Goal: Task Accomplishment & Management: Use online tool/utility

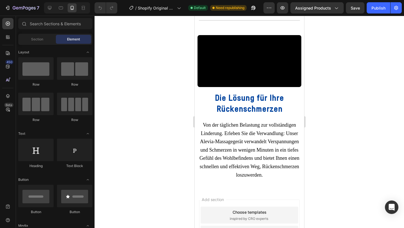
scroll to position [1607, 0]
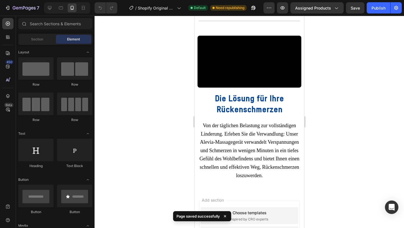
click at [142, 57] on div at bounding box center [248, 122] width 309 height 212
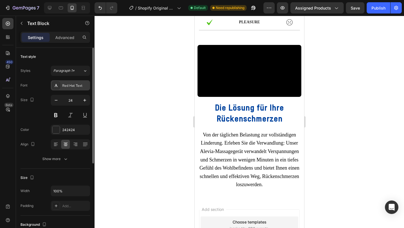
click at [73, 87] on div "Red Hat Text" at bounding box center [75, 85] width 26 height 5
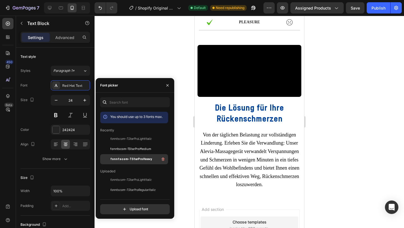
click at [128, 158] on span "fonntscom-TStarProHeavy" at bounding box center [131, 158] width 42 height 5
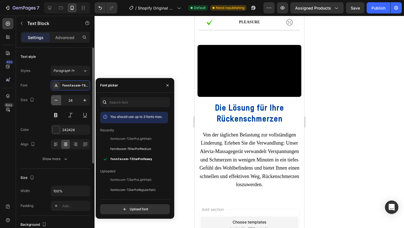
click at [55, 100] on icon "button" at bounding box center [56, 100] width 6 height 6
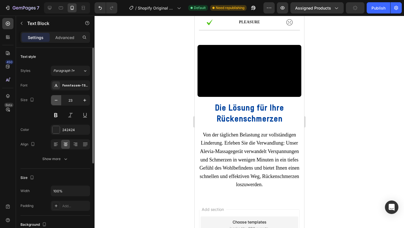
click at [55, 100] on icon "button" at bounding box center [56, 100] width 6 height 6
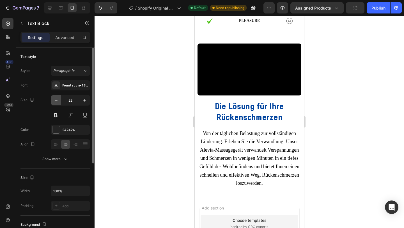
click at [55, 100] on icon "button" at bounding box center [56, 100] width 6 height 6
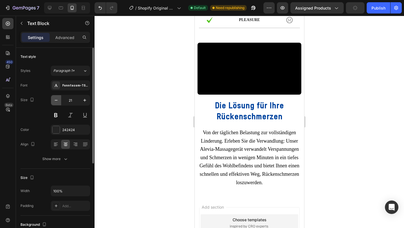
click at [55, 100] on icon "button" at bounding box center [56, 100] width 6 height 6
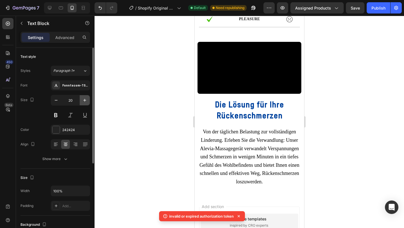
click at [86, 101] on icon "button" at bounding box center [85, 100] width 6 height 6
type input "21"
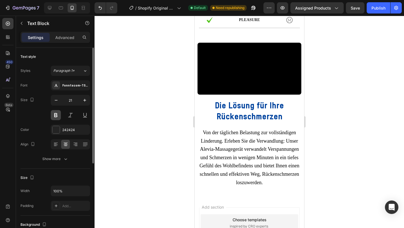
click at [57, 116] on button at bounding box center [56, 115] width 10 height 10
click at [56, 116] on button at bounding box center [56, 115] width 10 height 10
click at [174, 135] on div at bounding box center [248, 122] width 309 height 212
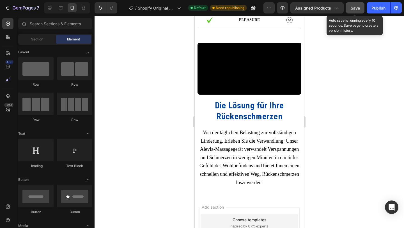
click at [361, 13] on button "Save" at bounding box center [355, 7] width 19 height 11
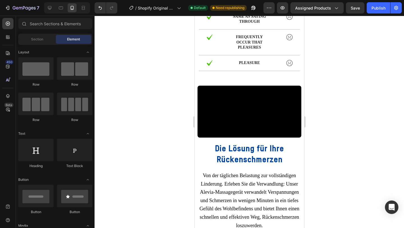
scroll to position [1622, 0]
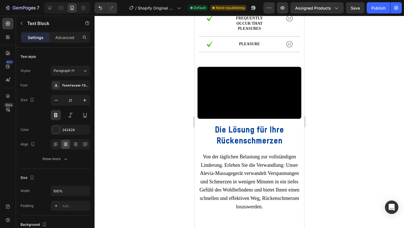
click at [56, 132] on div at bounding box center [55, 129] width 7 height 7
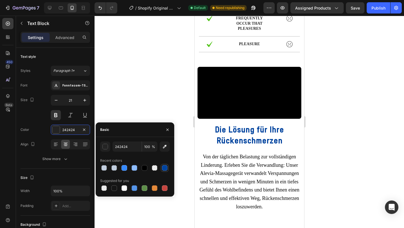
click at [164, 168] on div at bounding box center [165, 168] width 6 height 6
type input "00439E"
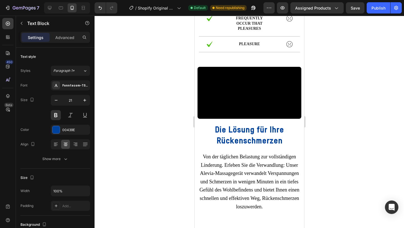
click at [152, 83] on div at bounding box center [248, 122] width 309 height 212
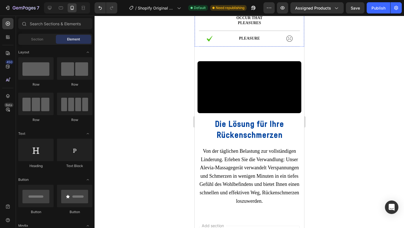
scroll to position [1635, 0]
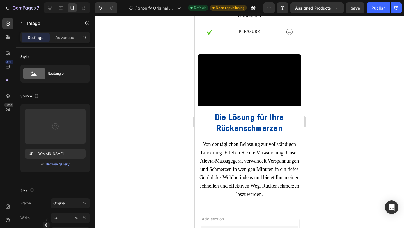
click at [338, 100] on div at bounding box center [248, 122] width 309 height 212
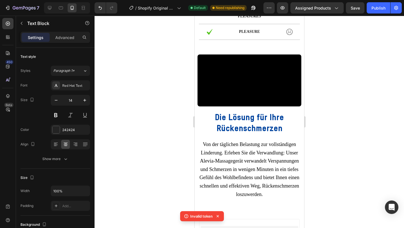
click at [345, 140] on div at bounding box center [248, 122] width 309 height 212
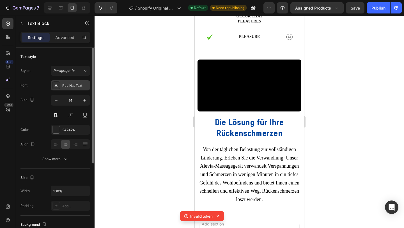
click at [73, 89] on div "Red Hat Text" at bounding box center [70, 85] width 39 height 10
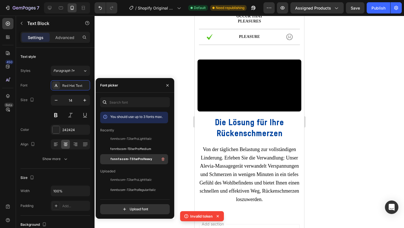
click at [141, 156] on div "fonntscom-TStarProHeavy" at bounding box center [138, 159] width 57 height 7
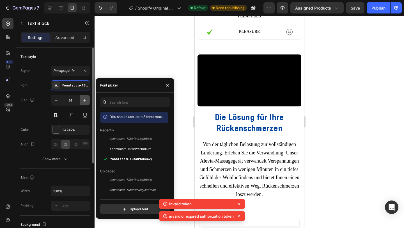
click at [81, 103] on button "button" at bounding box center [85, 100] width 10 height 10
type input "15"
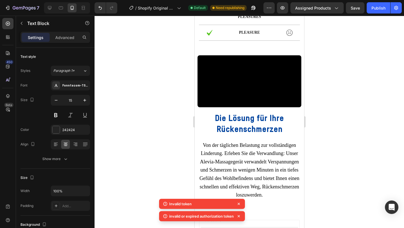
click at [337, 64] on div at bounding box center [248, 122] width 309 height 212
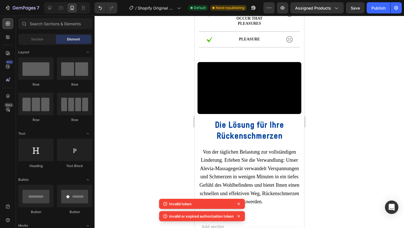
scroll to position [1625, 0]
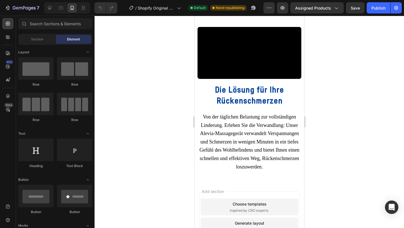
scroll to position [1616, 0]
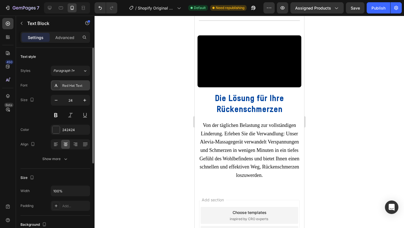
click at [78, 82] on div "Red Hat Text" at bounding box center [70, 85] width 39 height 10
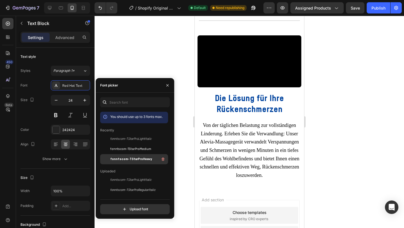
click at [121, 157] on span "fonntscom-TStarProHeavy" at bounding box center [131, 158] width 42 height 5
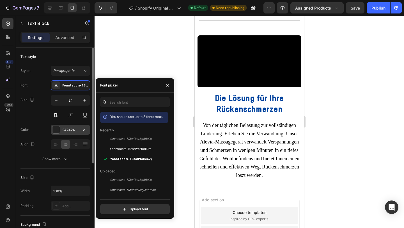
click at [57, 130] on div at bounding box center [55, 129] width 7 height 7
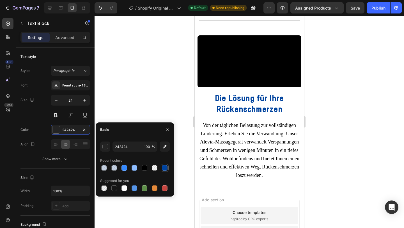
click at [166, 169] on div at bounding box center [165, 168] width 6 height 6
type input "00439E"
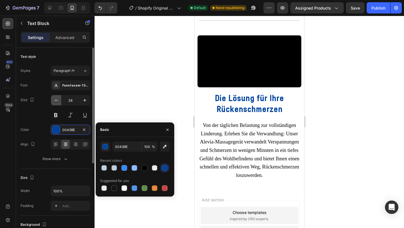
click at [54, 103] on button "button" at bounding box center [56, 100] width 10 height 10
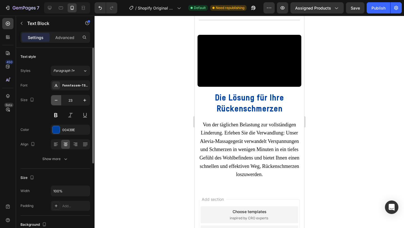
click at [54, 103] on button "button" at bounding box center [56, 100] width 10 height 10
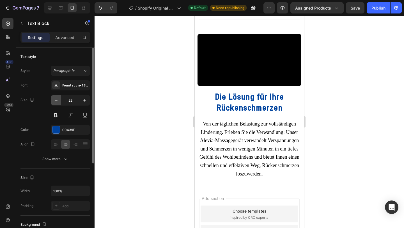
click at [54, 103] on button "button" at bounding box center [56, 100] width 10 height 10
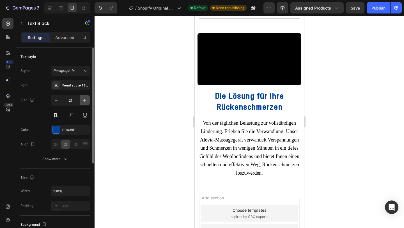
click at [86, 102] on icon "button" at bounding box center [85, 100] width 6 height 6
type input "22"
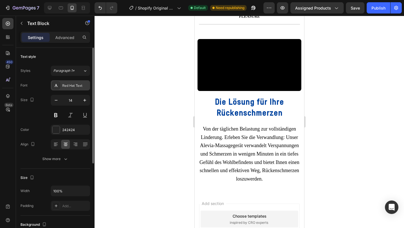
click at [70, 88] on div "Red Hat Text" at bounding box center [75, 85] width 26 height 5
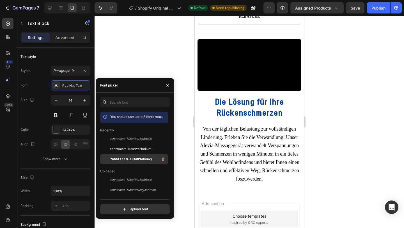
click at [125, 156] on div "fonntscom-TStarProHeavy" at bounding box center [138, 159] width 57 height 7
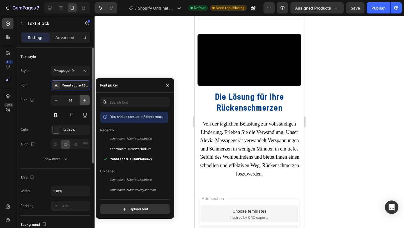
click at [86, 103] on icon "button" at bounding box center [85, 100] width 6 height 6
type input "15"
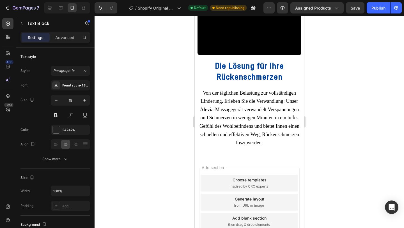
scroll to position [1648, 0]
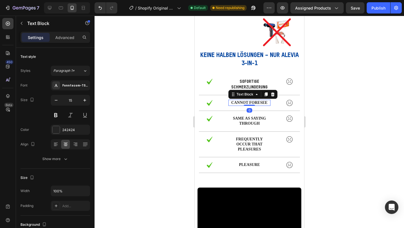
click at [250, 105] on p "cannot foresee" at bounding box center [248, 102] width 41 height 5
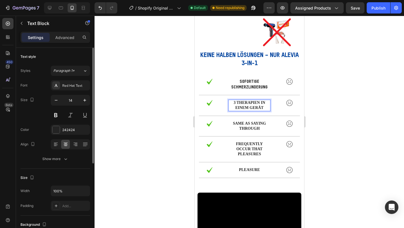
click at [72, 92] on div "Font Red Hat Text Size 14 Color 242424 Align Show more" at bounding box center [55, 122] width 70 height 84
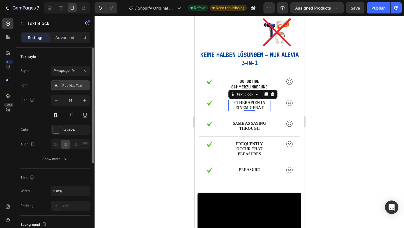
click at [73, 87] on div "Red Hat Text" at bounding box center [75, 85] width 26 height 5
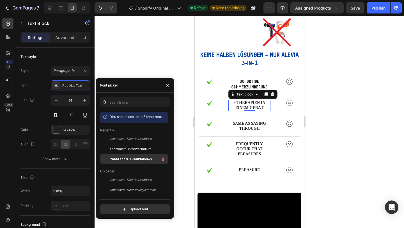
click at [123, 158] on span "fonntscom-TStarProHeavy" at bounding box center [131, 158] width 42 height 5
click at [143, 66] on div at bounding box center [248, 122] width 309 height 212
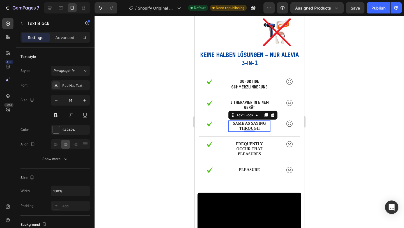
click at [241, 131] on p "same as saying through" at bounding box center [248, 126] width 41 height 10
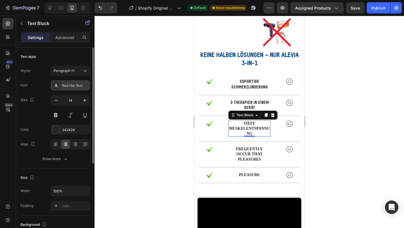
click at [71, 86] on div "Red Hat Text" at bounding box center [75, 85] width 26 height 5
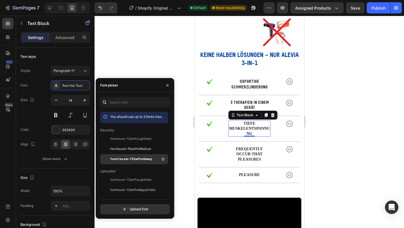
click at [147, 161] on div "fonntscom-TStarProHeavy" at bounding box center [138, 159] width 57 height 7
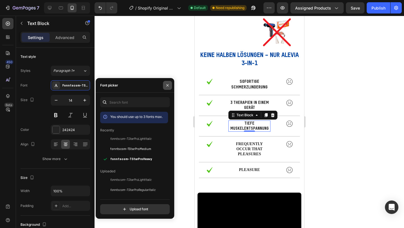
click at [169, 82] on button "button" at bounding box center [167, 85] width 9 height 9
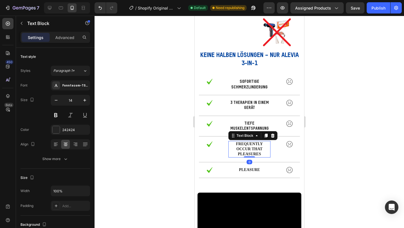
click at [248, 156] on p "frequently occur that pleasures" at bounding box center [248, 148] width 41 height 15
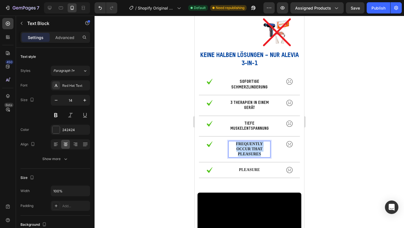
click at [248, 156] on p "frequently occur that pleasures" at bounding box center [248, 148] width 41 height 15
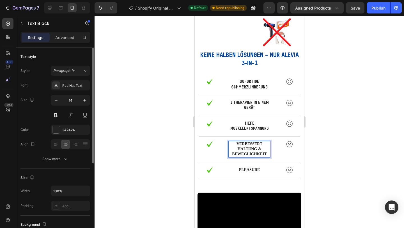
click at [67, 90] on div "Font Red Hat Text Size 14 Color 242424 Align Show more" at bounding box center [55, 122] width 70 height 84
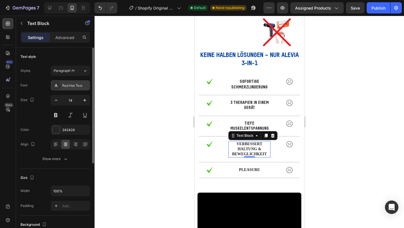
click at [69, 86] on div "Red Hat Text" at bounding box center [75, 85] width 26 height 5
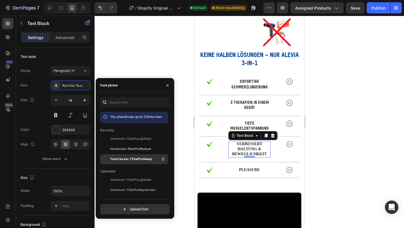
click at [126, 159] on span "fonntscom-TStarProHeavy" at bounding box center [131, 158] width 42 height 5
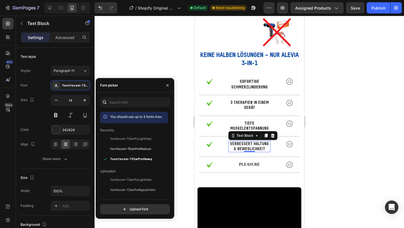
click at [340, 149] on div at bounding box center [248, 122] width 309 height 212
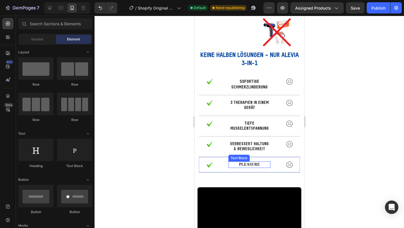
click at [251, 167] on p "pleasure" at bounding box center [248, 164] width 41 height 5
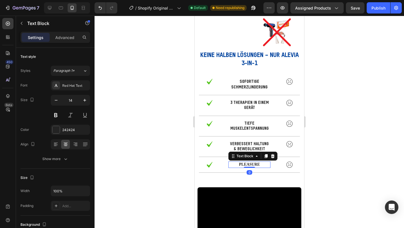
click at [251, 167] on p "pleasure" at bounding box center [248, 164] width 41 height 5
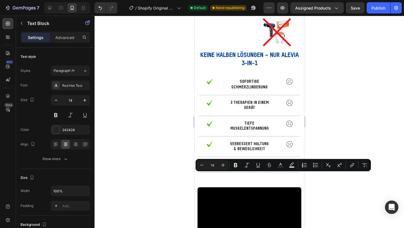
click at [251, 167] on p "pleasure" at bounding box center [248, 164] width 41 height 5
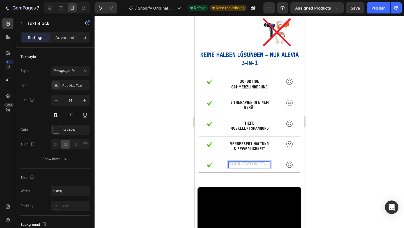
click at [240, 167] on div "Rich Text Editor. Editing area: main" at bounding box center [249, 164] width 42 height 6
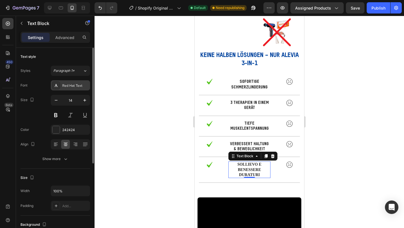
click at [83, 87] on div "Red Hat Text" at bounding box center [75, 85] width 26 height 5
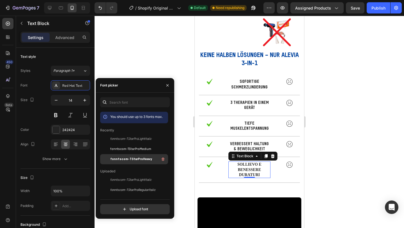
click at [127, 159] on span "fonntscom-TStarProHeavy" at bounding box center [131, 158] width 42 height 5
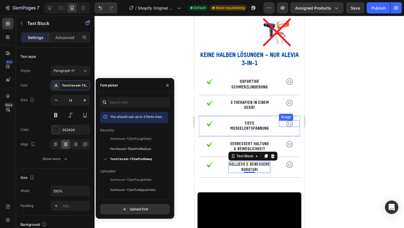
click at [334, 131] on div at bounding box center [248, 122] width 309 height 212
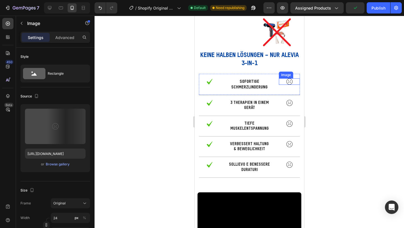
click at [290, 85] on img at bounding box center [289, 81] width 7 height 6
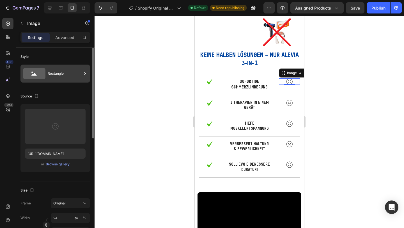
click at [54, 72] on div "Rectangle" at bounding box center [65, 73] width 34 height 13
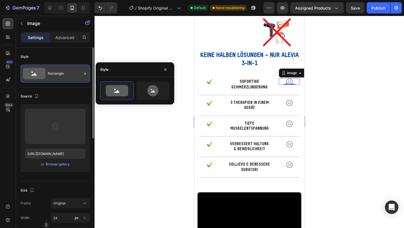
click at [54, 72] on div "Rectangle" at bounding box center [65, 73] width 34 height 13
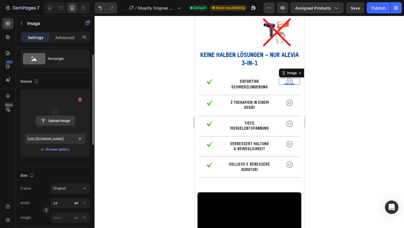
scroll to position [0, 0]
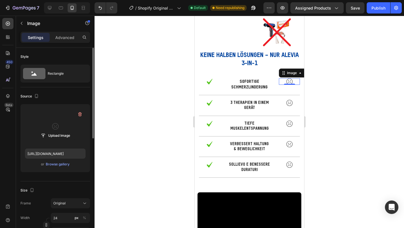
click at [59, 123] on label at bounding box center [55, 125] width 61 height 35
click at [59, 131] on input "file" at bounding box center [55, 136] width 39 height 10
click at [57, 137] on input "file" at bounding box center [55, 136] width 39 height 10
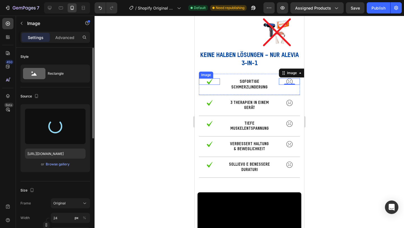
type input "[URL][DOMAIN_NAME]"
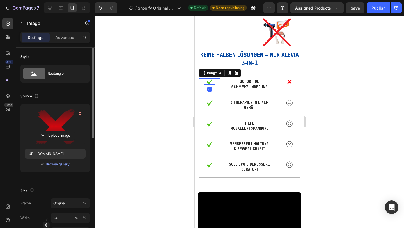
click at [216, 85] on div at bounding box center [208, 81] width 21 height 6
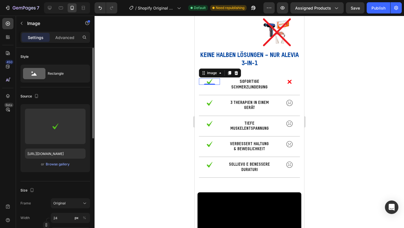
click at [70, 96] on div "Source" at bounding box center [55, 96] width 70 height 9
click at [66, 216] on input "24" at bounding box center [70, 218] width 39 height 10
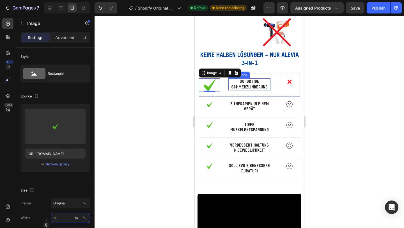
type input "5"
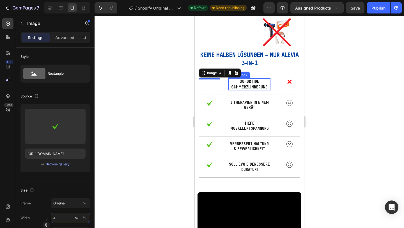
type input "40"
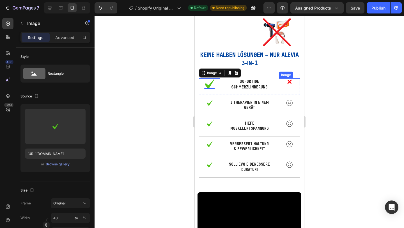
click at [290, 85] on img at bounding box center [289, 81] width 7 height 7
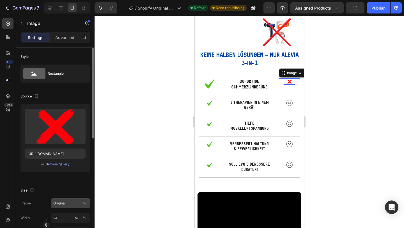
click at [71, 204] on div "Original" at bounding box center [66, 202] width 27 height 5
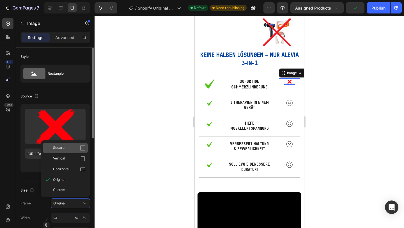
click at [78, 149] on div "Square" at bounding box center [69, 148] width 33 height 6
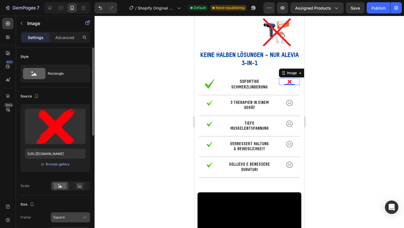
click at [67, 214] on div "Square" at bounding box center [70, 217] width 34 height 6
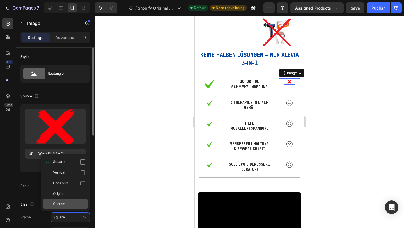
click at [67, 203] on div "Custom" at bounding box center [69, 203] width 33 height 5
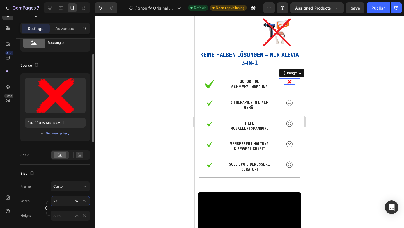
scroll to position [27, 0]
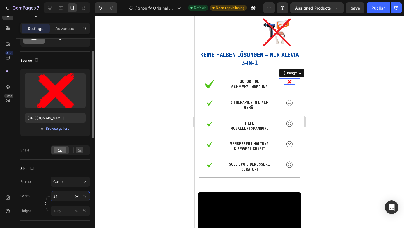
click at [67, 195] on input "24" at bounding box center [70, 196] width 39 height 10
type input "2"
type input "4"
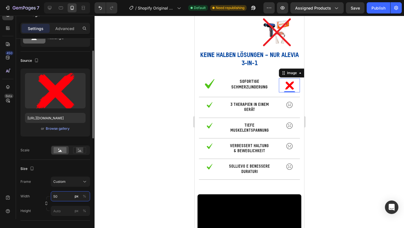
type input "5"
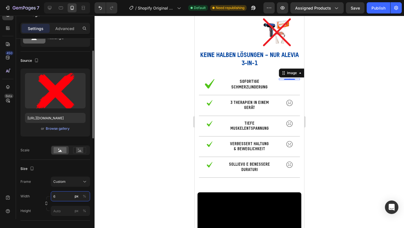
type input "60"
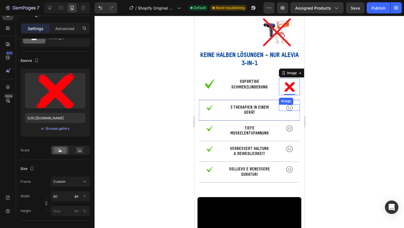
click at [285, 111] on div at bounding box center [288, 107] width 21 height 6
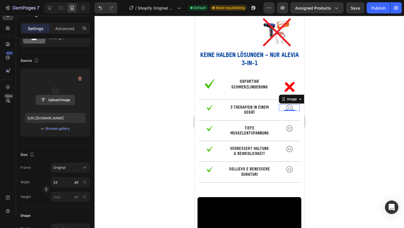
click at [59, 98] on input "file" at bounding box center [55, 100] width 39 height 10
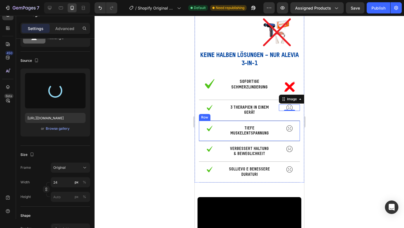
type input "[URL][DOMAIN_NAME]"
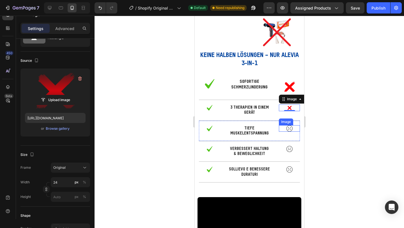
click at [286, 131] on img at bounding box center [289, 128] width 7 height 6
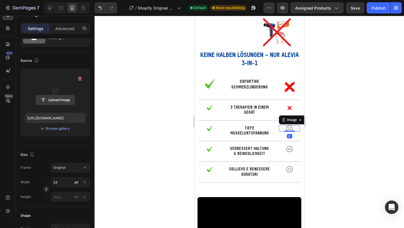
click at [61, 96] on input "file" at bounding box center [55, 100] width 39 height 10
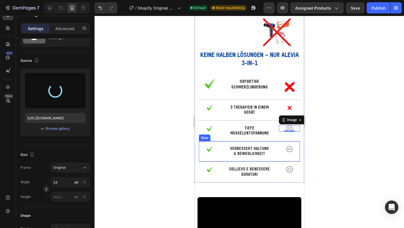
type input "[URL][DOMAIN_NAME]"
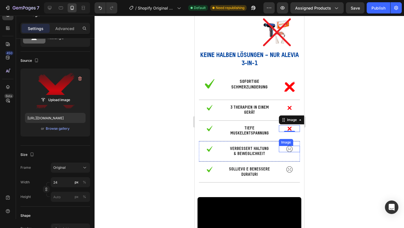
click at [289, 152] on img at bounding box center [289, 149] width 7 height 6
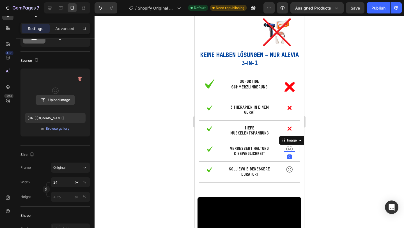
click at [61, 98] on input "file" at bounding box center [55, 100] width 39 height 10
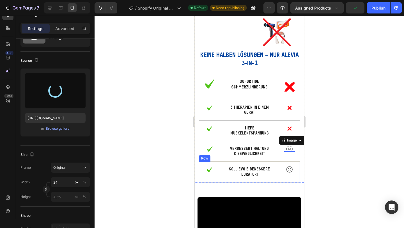
type input "[URL][DOMAIN_NAME]"
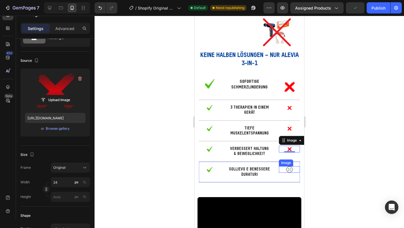
click at [289, 172] on div "Image" at bounding box center [288, 169] width 21 height 6
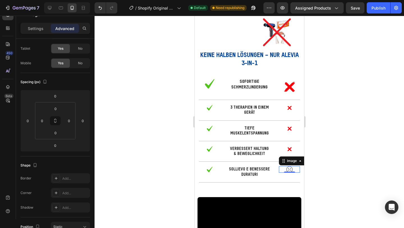
click at [286, 172] on img at bounding box center [289, 169] width 7 height 6
click at [36, 31] on p "Settings" at bounding box center [36, 29] width 16 height 6
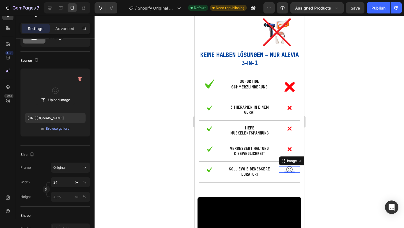
click at [62, 87] on label at bounding box center [55, 90] width 61 height 35
click at [62, 95] on input "file" at bounding box center [55, 100] width 39 height 10
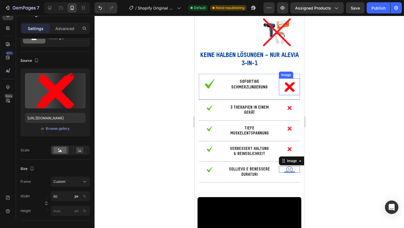
click at [289, 95] on img at bounding box center [289, 86] width 17 height 17
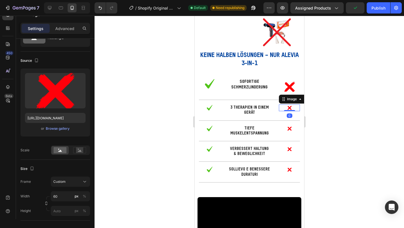
click at [291, 111] on img at bounding box center [289, 107] width 7 height 7
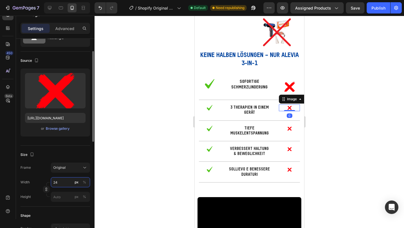
click at [67, 180] on input "24" at bounding box center [70, 182] width 39 height 10
type input "60"
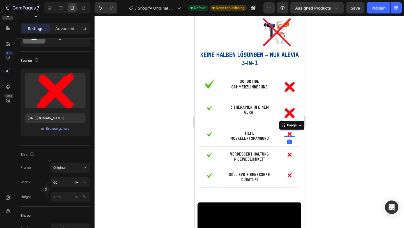
click at [287, 137] on img at bounding box center [289, 133] width 7 height 7
click at [67, 183] on input "24" at bounding box center [70, 182] width 39 height 10
type input "60"
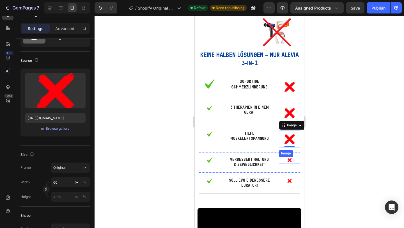
click at [288, 163] on img at bounding box center [289, 159] width 7 height 7
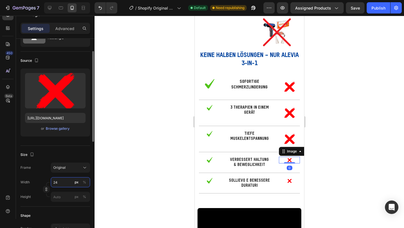
click at [65, 180] on input "24" at bounding box center [70, 182] width 39 height 10
type input "60"
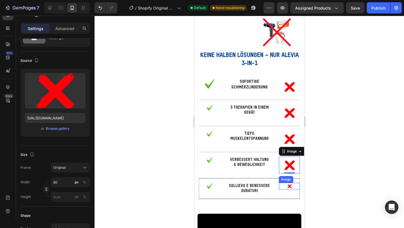
click at [290, 189] on img at bounding box center [289, 186] width 7 height 7
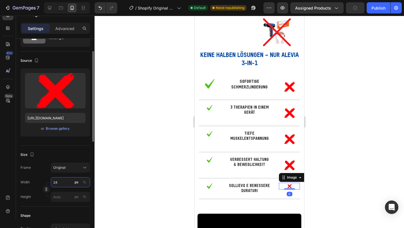
click at [63, 182] on input "24" at bounding box center [70, 182] width 39 height 10
type input "60"
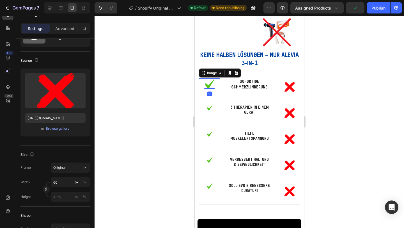
click at [208, 89] on img at bounding box center [209, 83] width 11 height 11
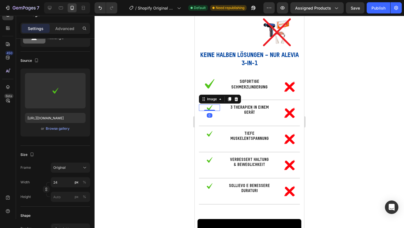
click at [207, 111] on img at bounding box center [209, 107] width 7 height 6
click at [64, 180] on input "24" at bounding box center [70, 182] width 39 height 10
type input "40"
click at [209, 137] on img at bounding box center [209, 133] width 7 height 6
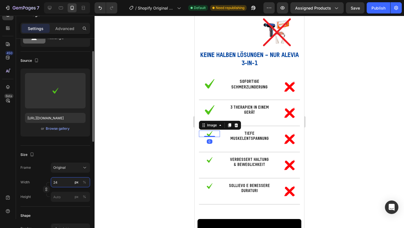
click at [65, 183] on input "24" at bounding box center [70, 182] width 39 height 10
type input "40"
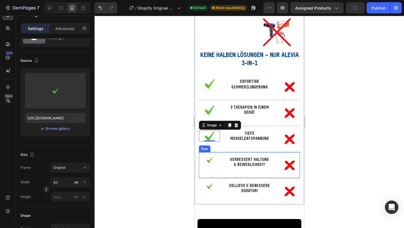
click at [205, 173] on div "Image" at bounding box center [208, 164] width 21 height 17
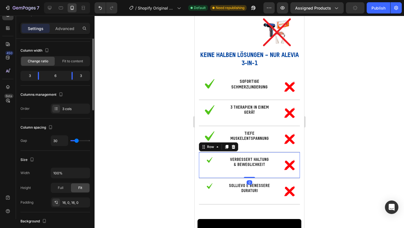
scroll to position [0, 0]
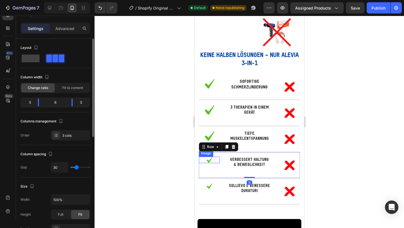
click at [210, 163] on img at bounding box center [209, 159] width 7 height 6
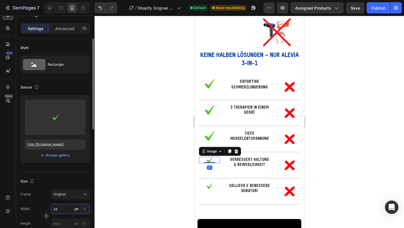
click at [69, 209] on input "24" at bounding box center [70, 209] width 39 height 10
type input "40"
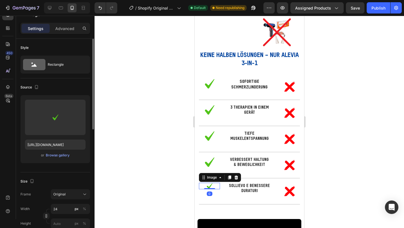
click at [213, 189] on div at bounding box center [208, 186] width 21 height 6
click at [59, 211] on input "24" at bounding box center [70, 209] width 39 height 10
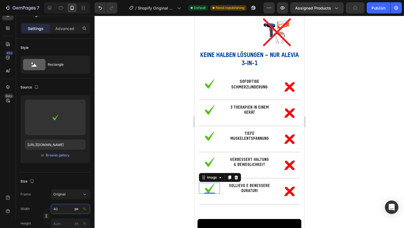
type input "40"
click at [157, 176] on div at bounding box center [248, 122] width 309 height 212
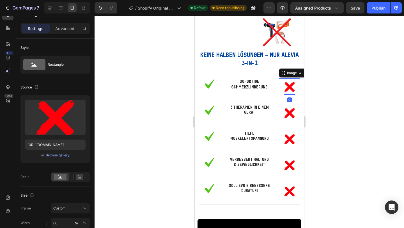
click at [284, 95] on img at bounding box center [289, 86] width 17 height 17
click at [71, 33] on div "Settings Advanced" at bounding box center [55, 28] width 70 height 11
click at [70, 30] on p "Advanced" at bounding box center [64, 29] width 19 height 6
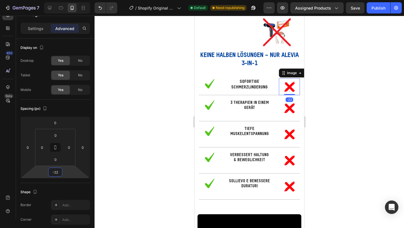
drag, startPoint x: 65, startPoint y: 172, endPoint x: 65, endPoint y: 176, distance: 3.4
click at [65, 0] on html "7 / Shopify Original Product Template Default Need republishing Preview Assigne…" at bounding box center [202, 0] width 404 height 0
type input "-2"
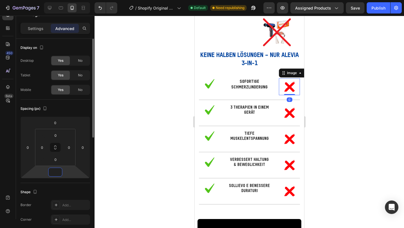
type input "0"
click at [65, 184] on div "Shape Border Add... Corner Add... Shadow Add..." at bounding box center [55, 213] width 70 height 61
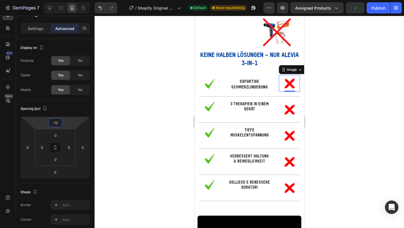
click at [75, 0] on html "7 / Shopify Original Product Template Default Need republishing Preview Assigne…" at bounding box center [202, 0] width 404 height 0
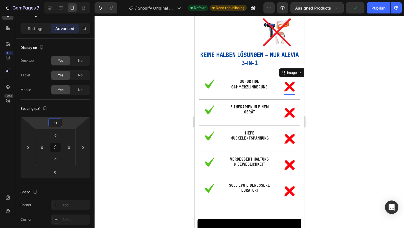
type input "-10"
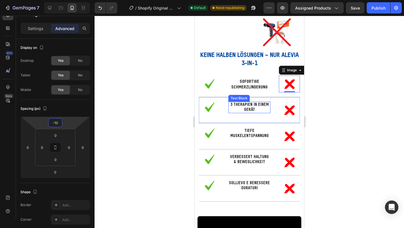
click at [263, 113] on div "3 Therapien in einem Gerät" at bounding box center [249, 106] width 42 height 11
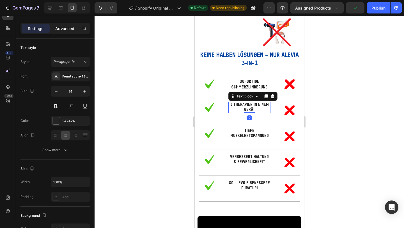
click at [71, 26] on p "Advanced" at bounding box center [64, 29] width 19 height 6
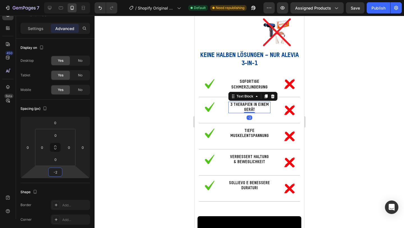
type input "-4"
click at [66, 0] on html "7 / Shopify Original Product Template Default Need republishing Preview Assigne…" at bounding box center [202, 0] width 404 height 0
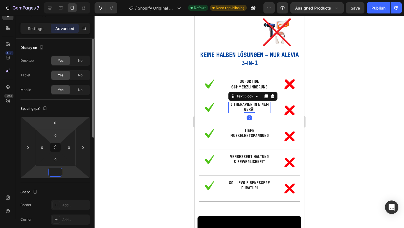
type input "0"
click at [66, 0] on html "7 / Shopify Original Product Template Default Need republishing Preview Assigne…" at bounding box center [202, 0] width 404 height 0
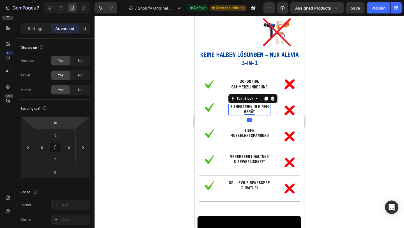
type input "12"
click at [69, 0] on html "7 / Shopify Original Product Template Default Need republishing Preview Assigne…" at bounding box center [202, 0] width 404 height 0
click at [209, 112] on img at bounding box center [209, 106] width 11 height 11
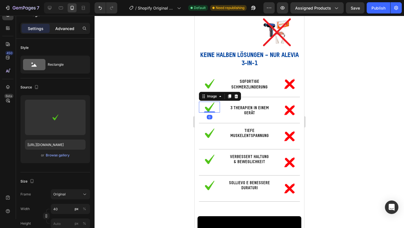
click at [60, 27] on p "Advanced" at bounding box center [64, 29] width 19 height 6
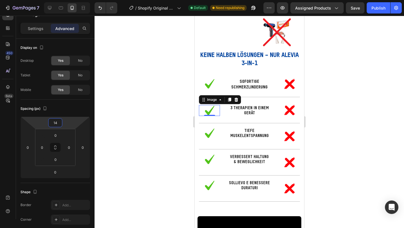
click at [69, 0] on html "7 / Shopify Original Product Template Default Need republishing Preview Assigne…" at bounding box center [202, 0] width 404 height 0
type input "14"
click at [346, 113] on div at bounding box center [248, 122] width 309 height 212
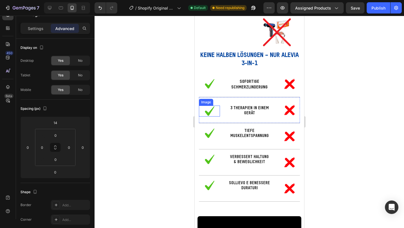
click at [207, 116] on img at bounding box center [209, 110] width 11 height 11
click at [40, 31] on p "Settings" at bounding box center [36, 29] width 16 height 6
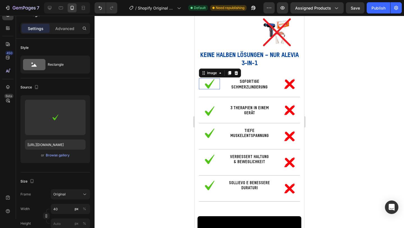
click at [210, 89] on img at bounding box center [209, 83] width 11 height 11
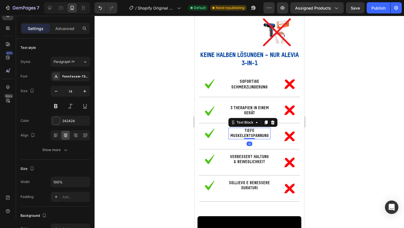
click at [267, 138] on p "Tiefe Muskelentspannung" at bounding box center [248, 133] width 41 height 10
click at [244, 116] on p "3 Therapien in einem Gerät" at bounding box center [248, 110] width 41 height 10
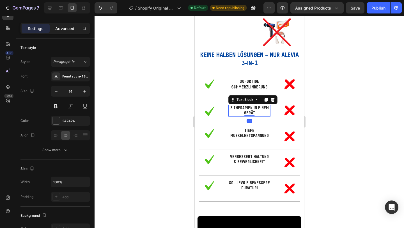
click at [63, 27] on p "Advanced" at bounding box center [64, 29] width 19 height 6
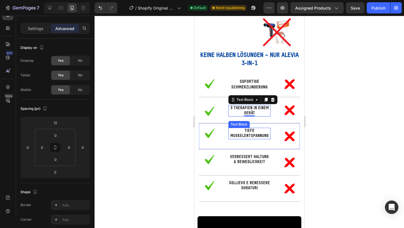
click at [256, 139] on div "Tiefe Muskelentspannung" at bounding box center [249, 133] width 42 height 11
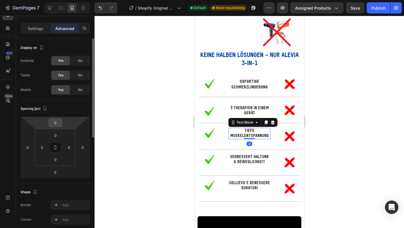
click at [58, 122] on input "0" at bounding box center [55, 122] width 11 height 8
type input "12"
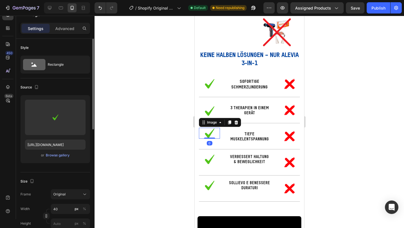
click at [216, 138] on div at bounding box center [208, 133] width 21 height 11
click at [207, 116] on img at bounding box center [209, 110] width 11 height 11
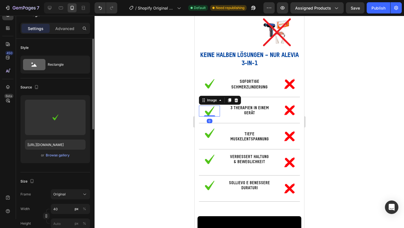
click at [59, 33] on div "Settings Advanced" at bounding box center [55, 28] width 70 height 11
click at [66, 28] on p "Advanced" at bounding box center [64, 29] width 19 height 6
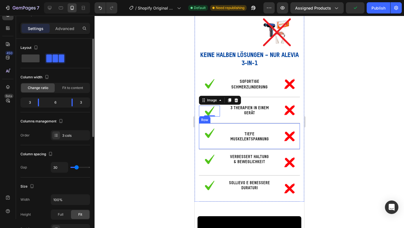
click at [211, 144] on div "Image" at bounding box center [208, 136] width 21 height 17
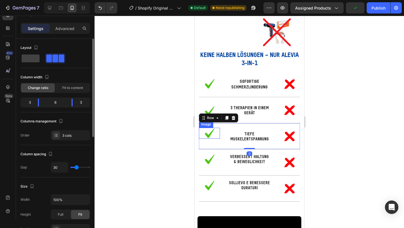
click at [213, 138] on img at bounding box center [209, 133] width 11 height 11
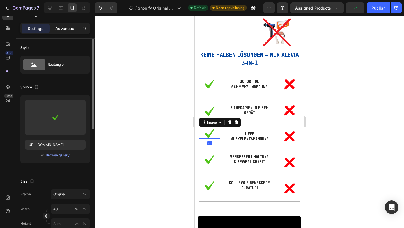
click at [69, 32] on div "Advanced" at bounding box center [65, 28] width 28 height 9
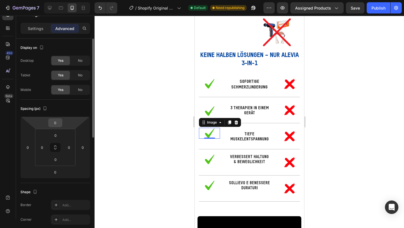
click at [61, 124] on div "0" at bounding box center [55, 122] width 14 height 9
click at [57, 124] on input "0" at bounding box center [55, 122] width 11 height 8
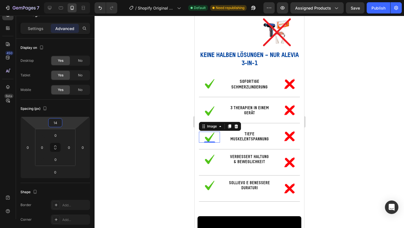
type input "14"
click at [347, 127] on div at bounding box center [248, 122] width 309 height 212
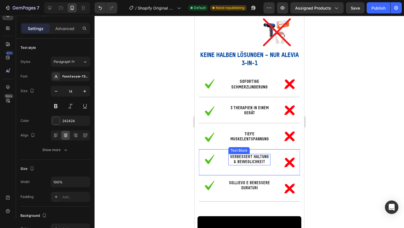
click at [256, 164] on p "Verbessert Haltung & Beweglichkeit" at bounding box center [248, 159] width 41 height 10
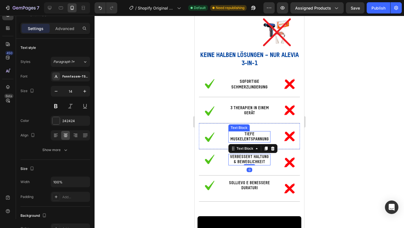
click at [248, 142] on p "Tiefe Muskelentspannung" at bounding box center [248, 136] width 41 height 10
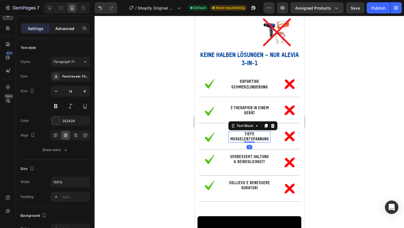
click at [64, 31] on div "Advanced" at bounding box center [65, 28] width 28 height 9
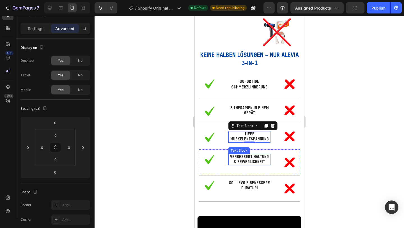
click at [244, 164] on p "Verbessert Haltung & Beweglichkeit" at bounding box center [248, 159] width 41 height 10
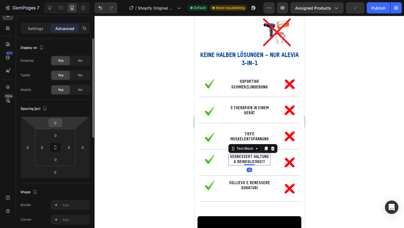
click at [56, 124] on input "0" at bounding box center [55, 122] width 11 height 8
type input "12"
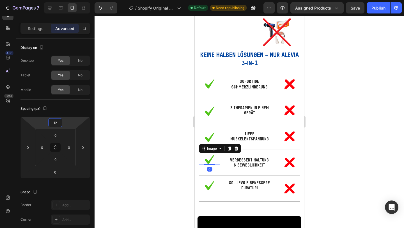
click at [208, 164] on img at bounding box center [209, 159] width 11 height 11
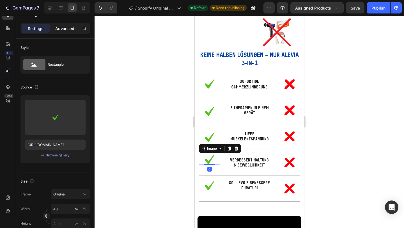
click at [77, 29] on div "Advanced" at bounding box center [65, 28] width 28 height 9
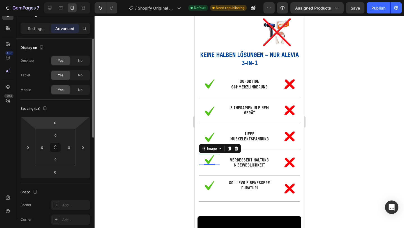
click at [62, 0] on html "7 / Shopify Original Product Template Default Need republishing Preview Assigne…" at bounding box center [202, 0] width 404 height 0
type input "14"
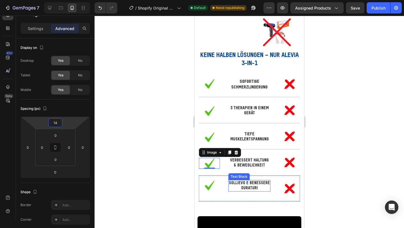
click at [250, 190] on p "Sollievo e benessere duraturi" at bounding box center [248, 185] width 41 height 10
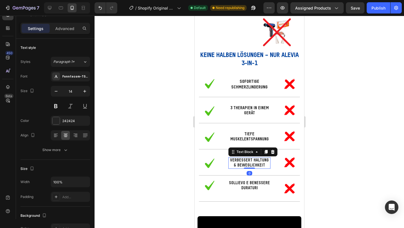
click at [245, 168] on p "Verbessert Haltung & Beweglichkeit" at bounding box center [248, 163] width 41 height 10
click at [65, 30] on p "Advanced" at bounding box center [64, 29] width 19 height 6
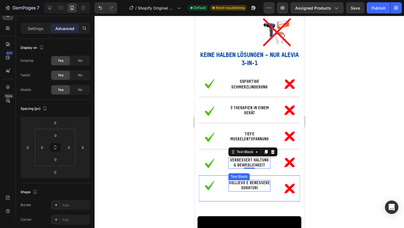
click at [258, 190] on p "Sollievo e benessere duraturi" at bounding box center [248, 185] width 41 height 10
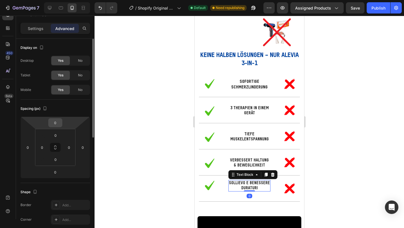
click at [59, 125] on input "0" at bounding box center [55, 122] width 11 height 8
type input "12"
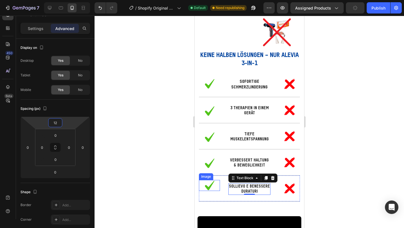
click at [211, 190] on img at bounding box center [209, 185] width 11 height 11
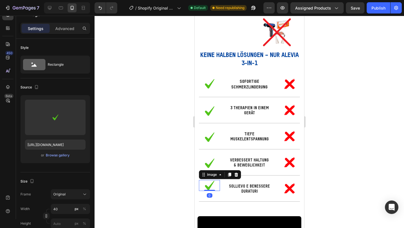
click at [63, 37] on div "Settings Advanced" at bounding box center [55, 31] width 78 height 16
click at [63, 31] on p "Advanced" at bounding box center [64, 29] width 19 height 6
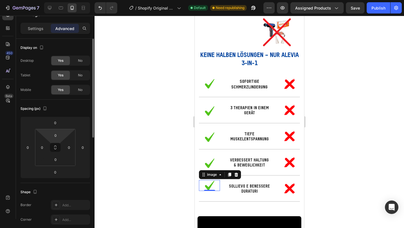
click at [56, 129] on icon at bounding box center [55, 147] width 40 height 37
click at [56, 126] on input "0" at bounding box center [55, 122] width 11 height 8
type input "14"
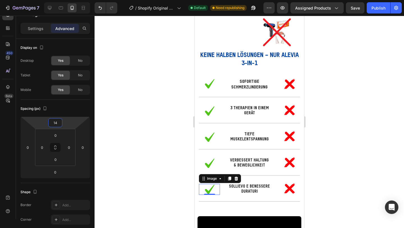
click at [375, 136] on div at bounding box center [248, 122] width 309 height 212
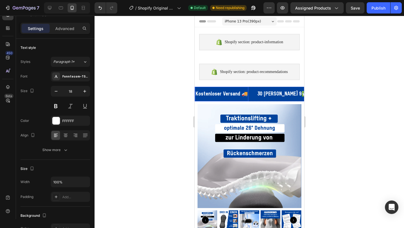
click at [238, 96] on p "Kostenloser Versand 🚚" at bounding box center [221, 93] width 52 height 9
click at [246, 94] on div "Kostenloser Versand 🚚 Text Block 0" at bounding box center [226, 94] width 62 height 15
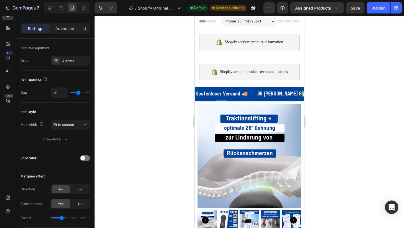
click at [244, 93] on p "Kostenloser Versand 🚚" at bounding box center [221, 93] width 52 height 9
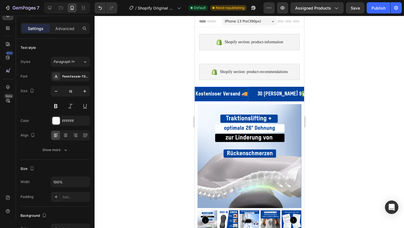
click at [235, 93] on p "Kostenloser Versand 🚚" at bounding box center [221, 93] width 52 height 9
click at [286, 94] on p "30 [PERSON_NAME] 9✅" at bounding box center [274, 93] width 50 height 9
click at [283, 94] on p "30 [PERSON_NAME] 9✅" at bounding box center [274, 93] width 50 height 9
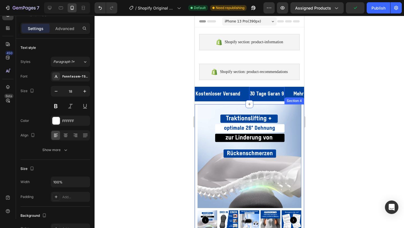
click at [325, 112] on div at bounding box center [248, 122] width 309 height 212
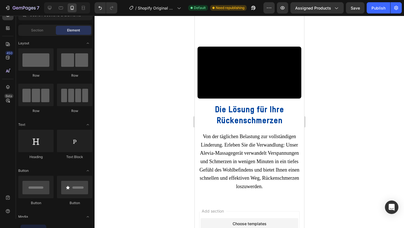
scroll to position [1959, 0]
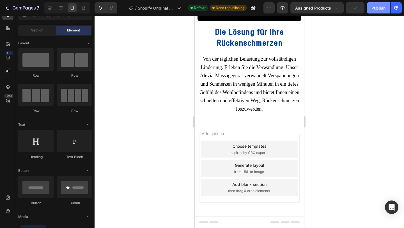
click at [374, 10] on div "Publish" at bounding box center [378, 8] width 14 height 6
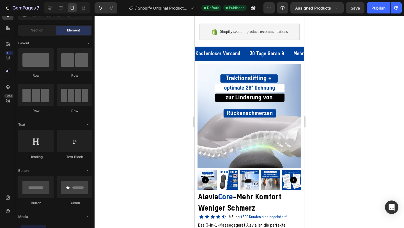
scroll to position [0, 0]
